Goal: Find specific page/section: Find specific page/section

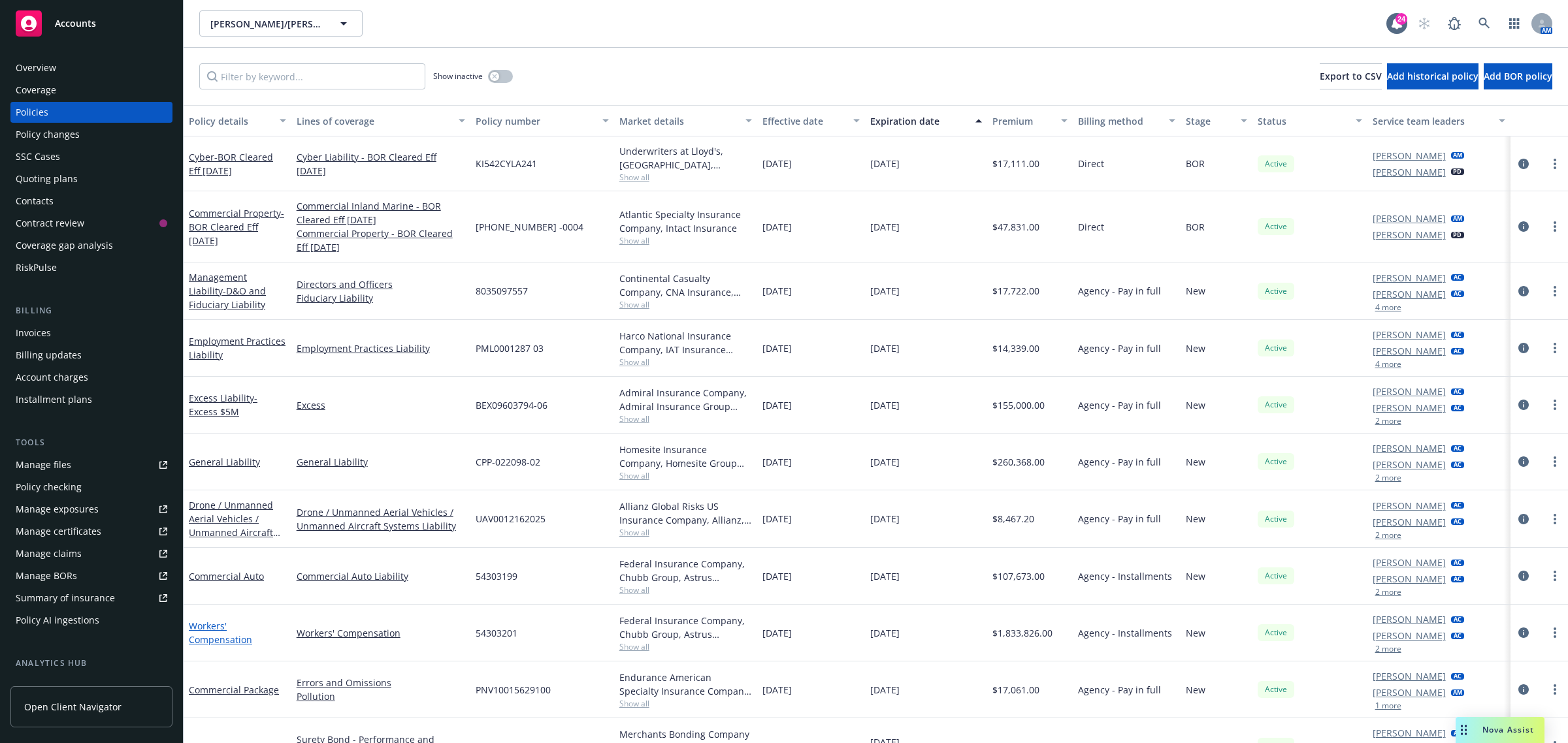
click at [218, 635] on link "Workers' Compensation" at bounding box center [220, 632] width 63 height 26
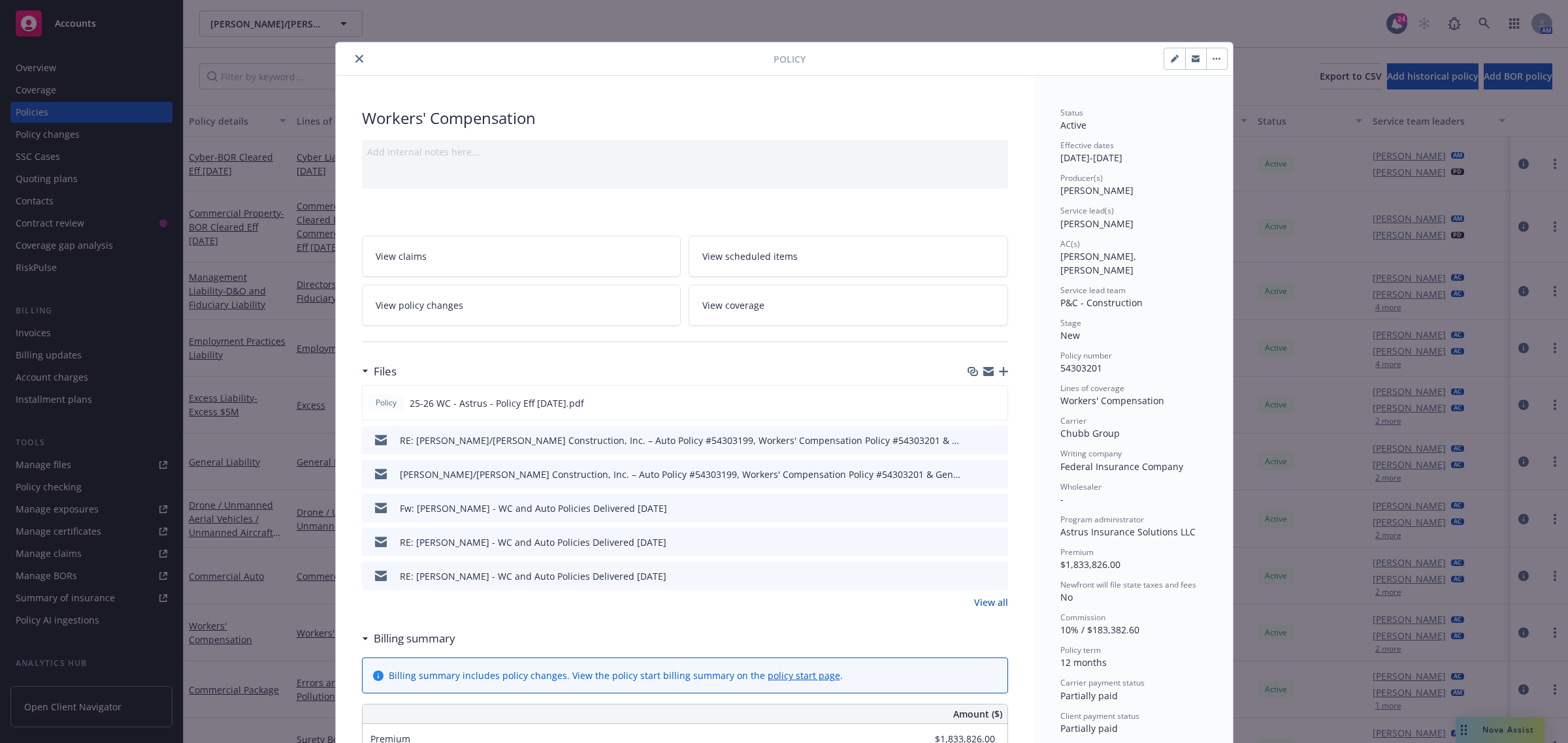
click at [356, 63] on button "close" at bounding box center [359, 58] width 16 height 16
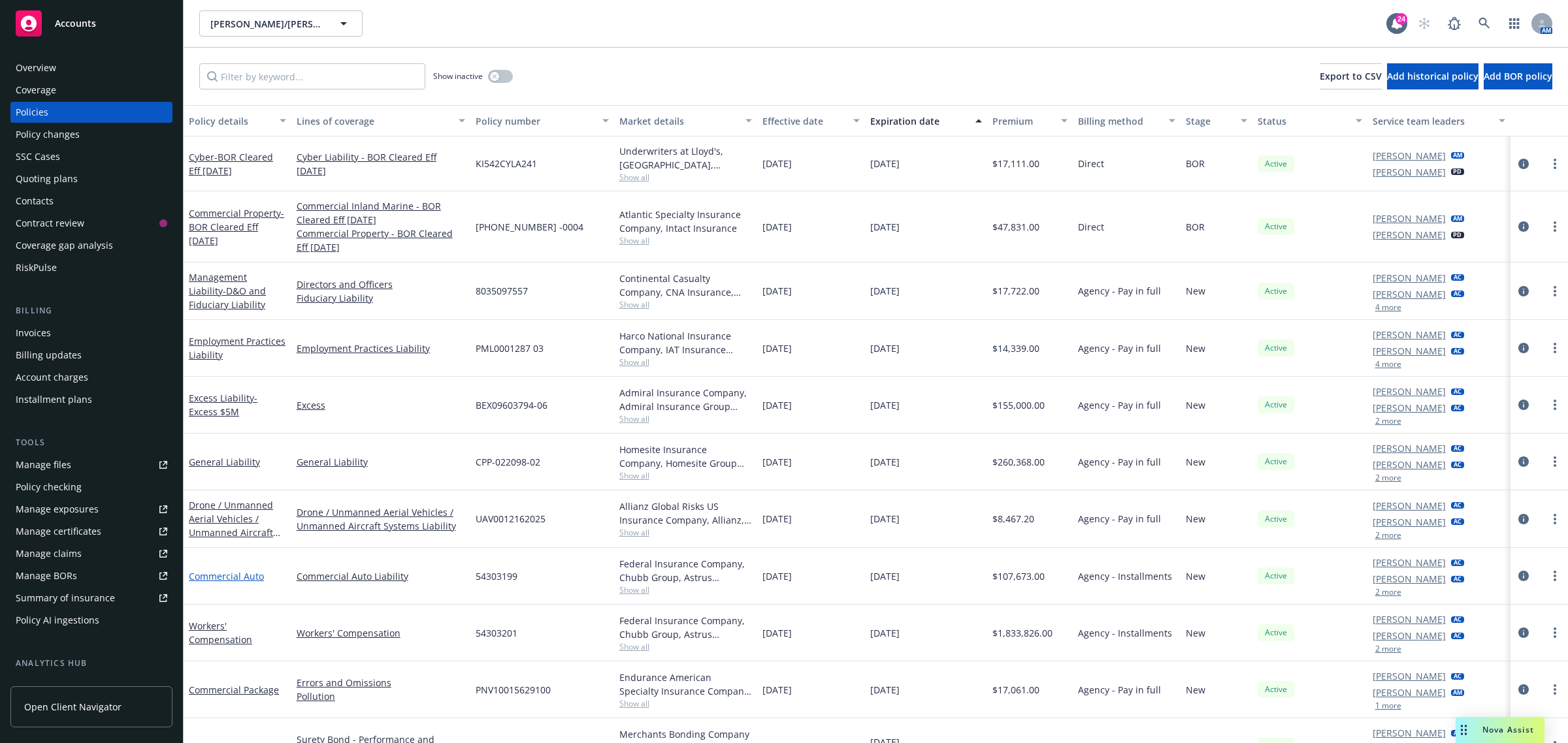
click at [199, 579] on link "Commercial Auto" at bounding box center [226, 576] width 75 height 13
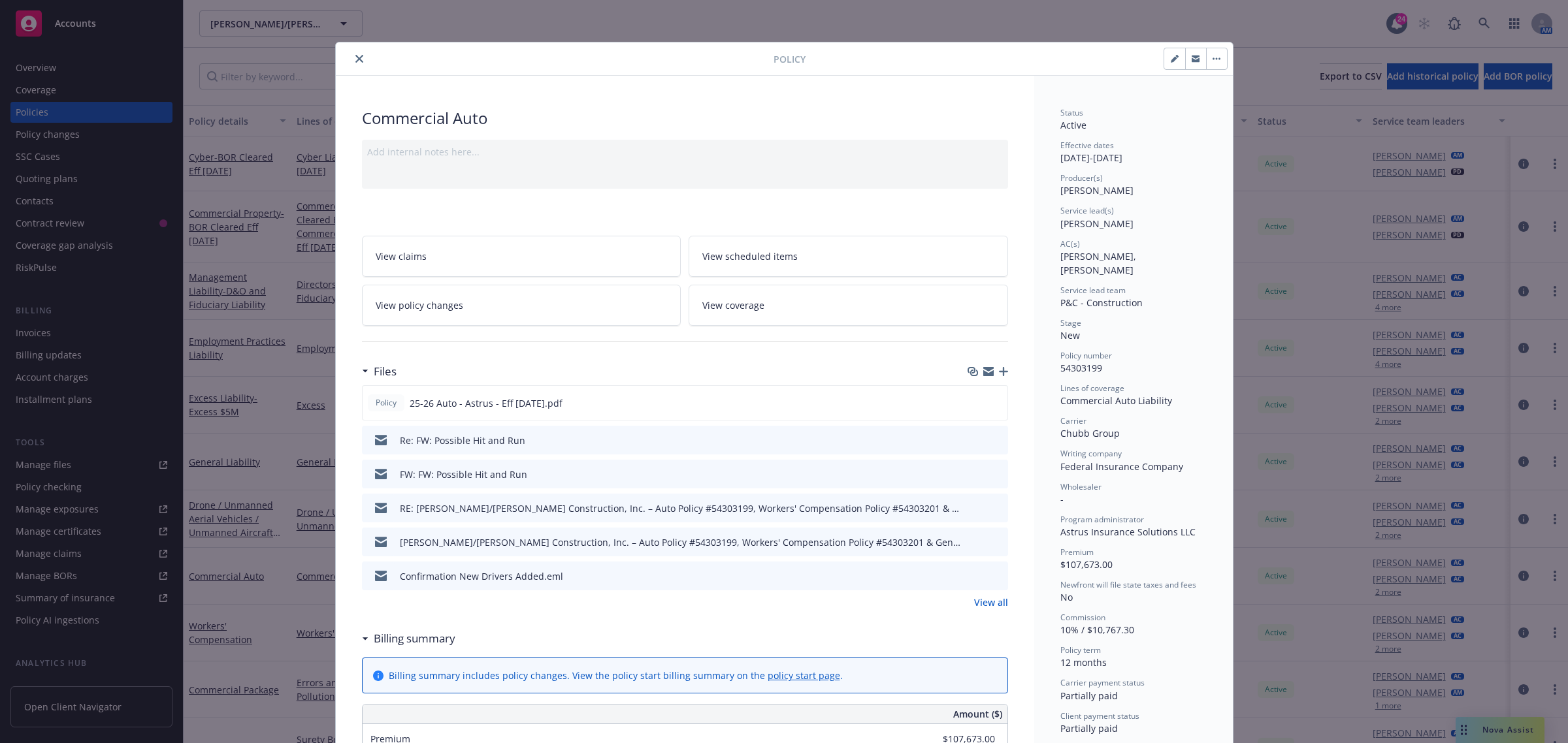
click at [356, 63] on icon "close" at bounding box center [359, 58] width 8 height 8
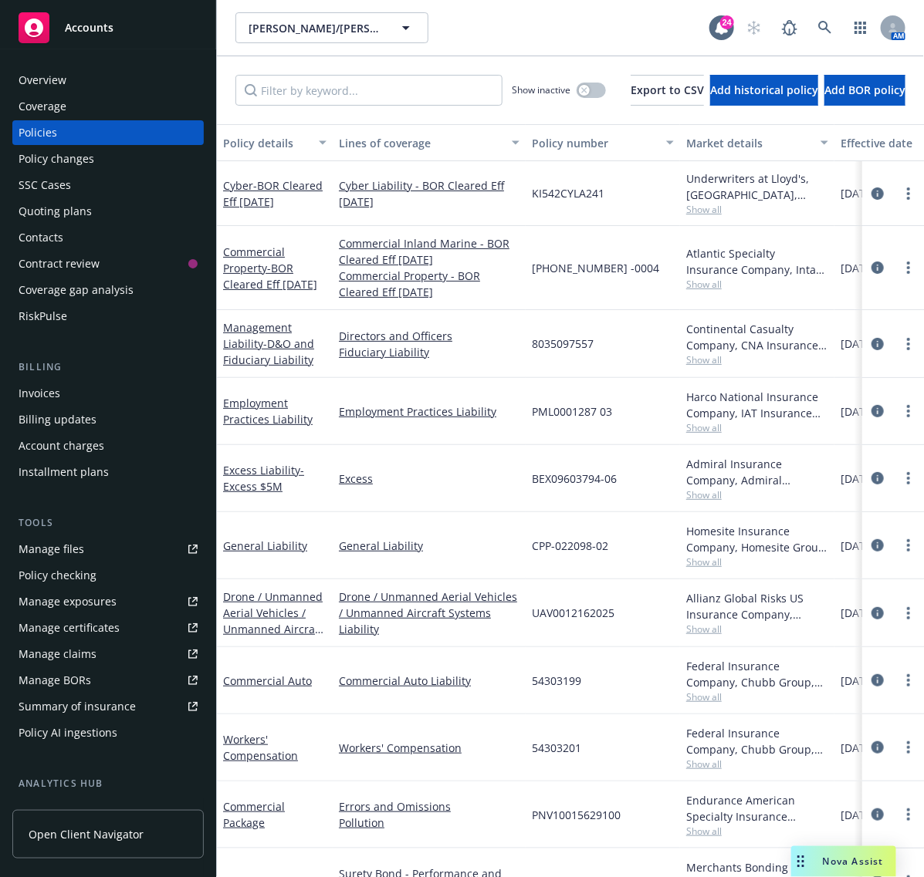
scroll to position [0, 91]
click at [809, 27] on link at bounding box center [824, 27] width 31 height 31
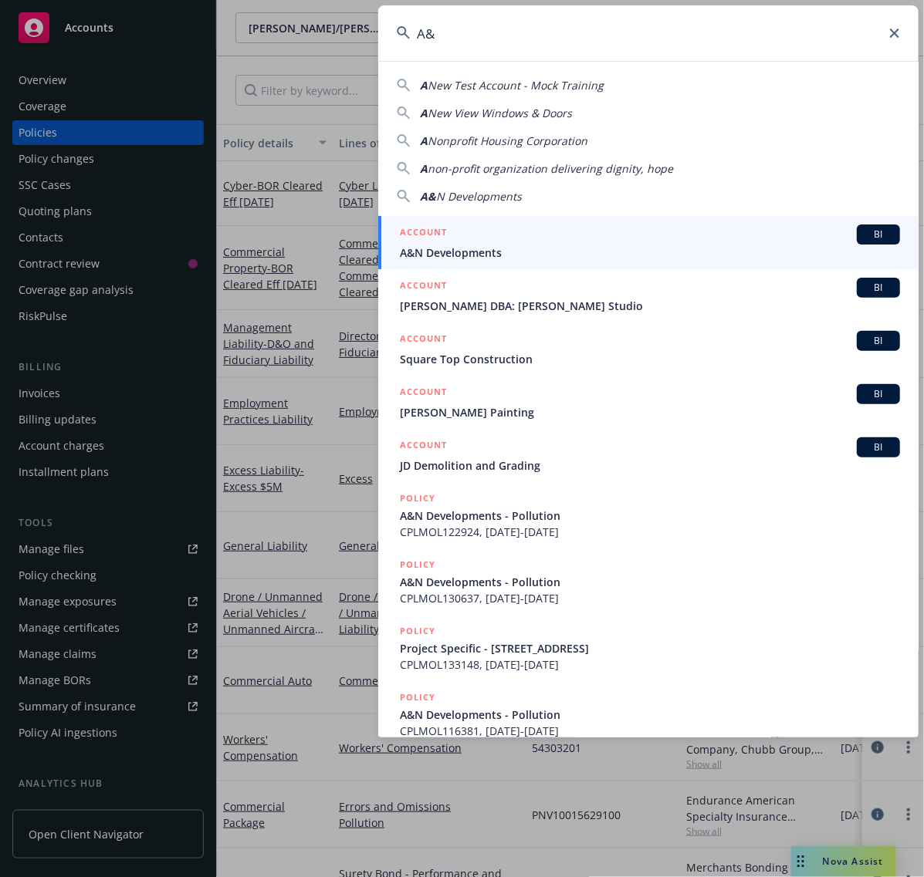
type input "A"
